Goal: Transaction & Acquisition: Purchase product/service

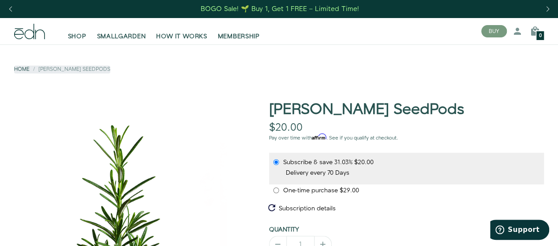
click at [187, 37] on span "HOW IT WORKS" at bounding box center [181, 36] width 51 height 9
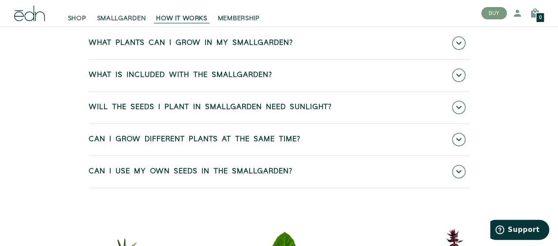
scroll to position [3474, 0]
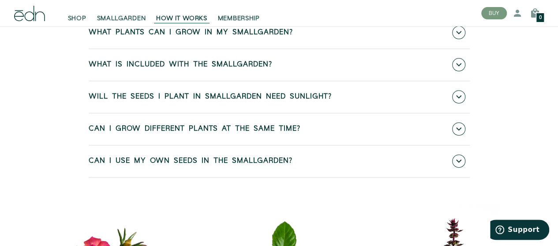
click at [461, 131] on icon at bounding box center [458, 128] width 5 height 3
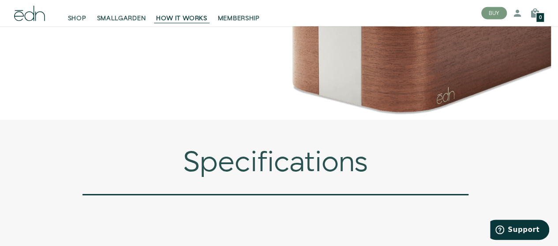
scroll to position [1983, 0]
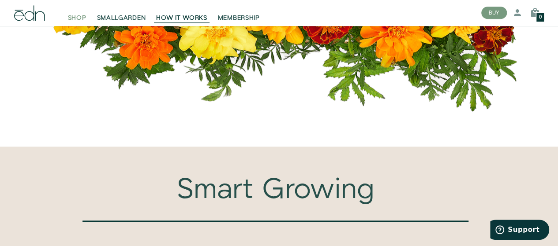
click at [76, 15] on span "SHOP" at bounding box center [77, 18] width 19 height 9
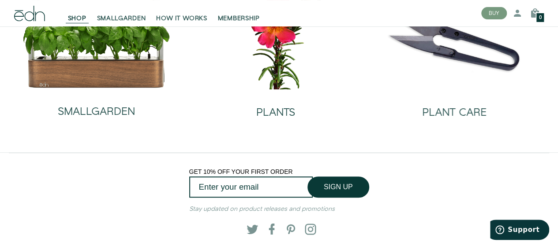
scroll to position [38, 0]
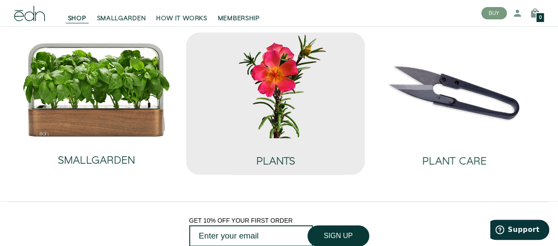
click at [252, 56] on img at bounding box center [275, 86] width 165 height 106
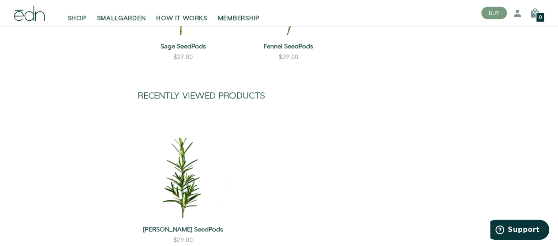
scroll to position [903, 0]
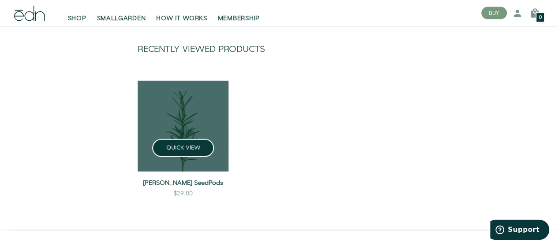
click at [192, 127] on link at bounding box center [183, 126] width 91 height 91
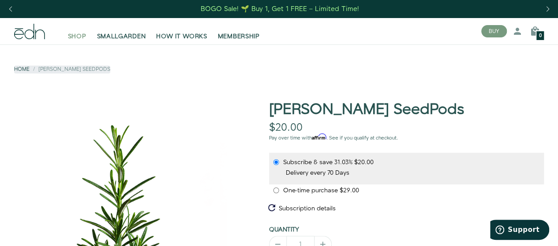
click at [73, 32] on span "SHOP" at bounding box center [77, 36] width 19 height 9
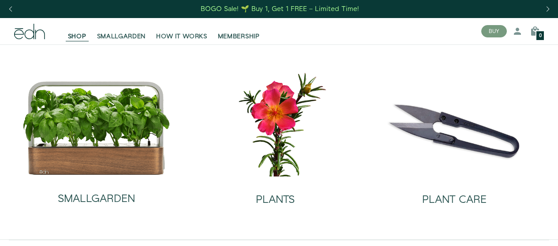
click at [294, 188] on div "PLANTS" at bounding box center [275, 191] width 39 height 29
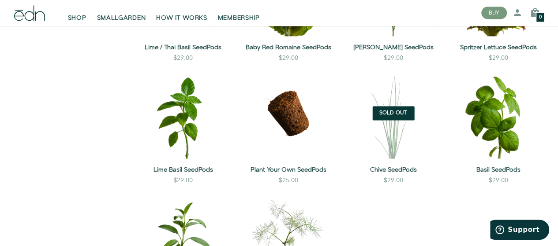
scroll to position [612, 0]
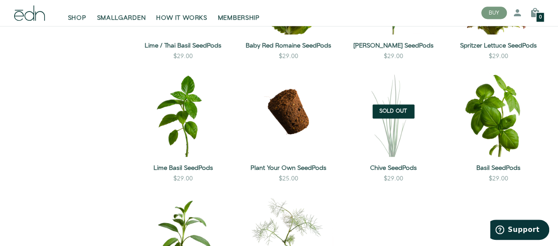
drag, startPoint x: 561, startPoint y: 26, endPoint x: 564, endPoint y: 130, distance: 104.1
click at [557, 130] on html "Give the perfect gift—shop Gift Sets BOGO Sale! 🌱 Buy 1, Get 1 FREE – Limited T…" at bounding box center [279, 70] width 558 height 1364
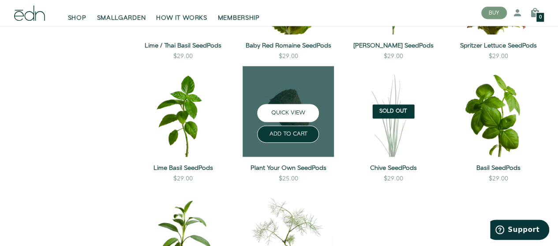
click at [295, 104] on button "QUICK VIEW" at bounding box center [288, 113] width 62 height 18
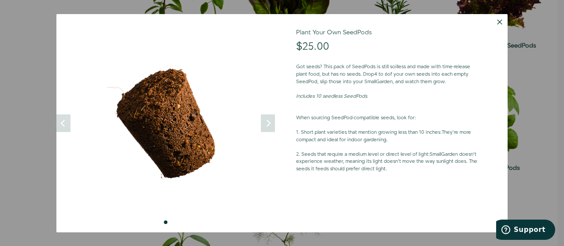
click at [496, 22] on button "Dismiss" at bounding box center [500, 22] width 16 height 16
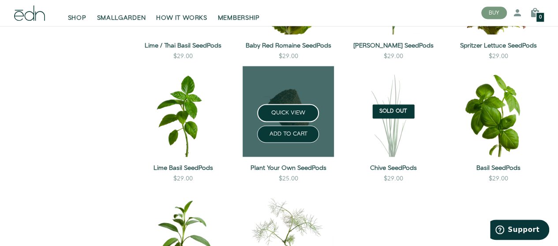
click at [286, 86] on link at bounding box center [288, 111] width 91 height 91
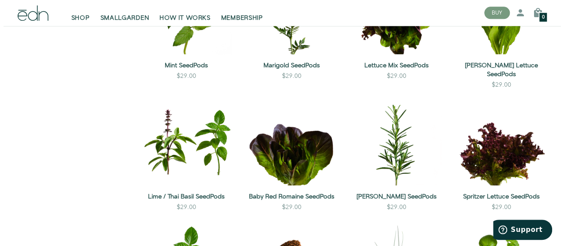
scroll to position [455, 0]
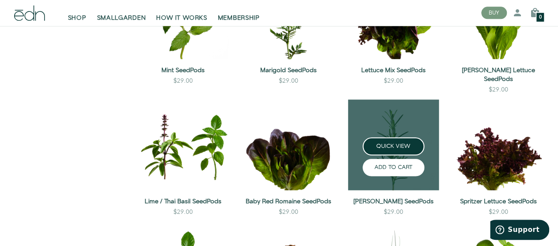
click at [391, 159] on button "ADD TO CART" at bounding box center [393, 167] width 62 height 17
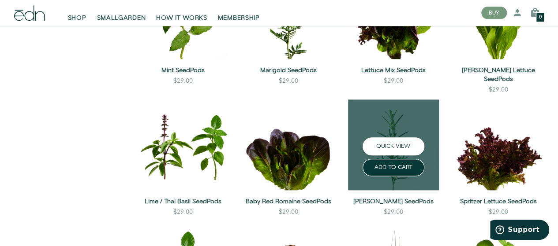
click at [387, 140] on button "QUICK VIEW" at bounding box center [393, 147] width 62 height 18
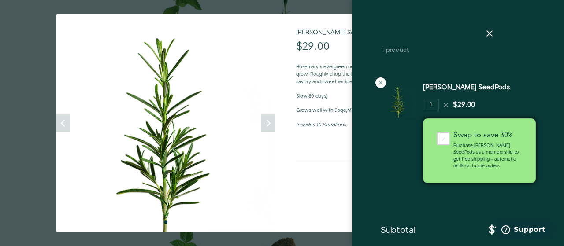
click at [235, 63] on img at bounding box center [165, 123] width 219 height 219
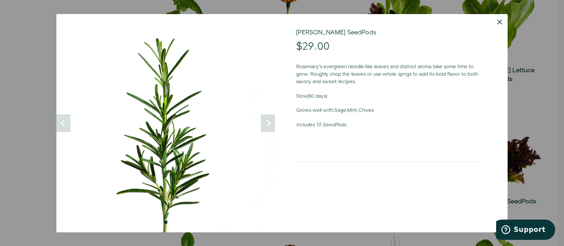
click at [321, 34] on link "[PERSON_NAME] SeedPods" at bounding box center [336, 32] width 80 height 9
